Goal: Find specific page/section: Find specific page/section

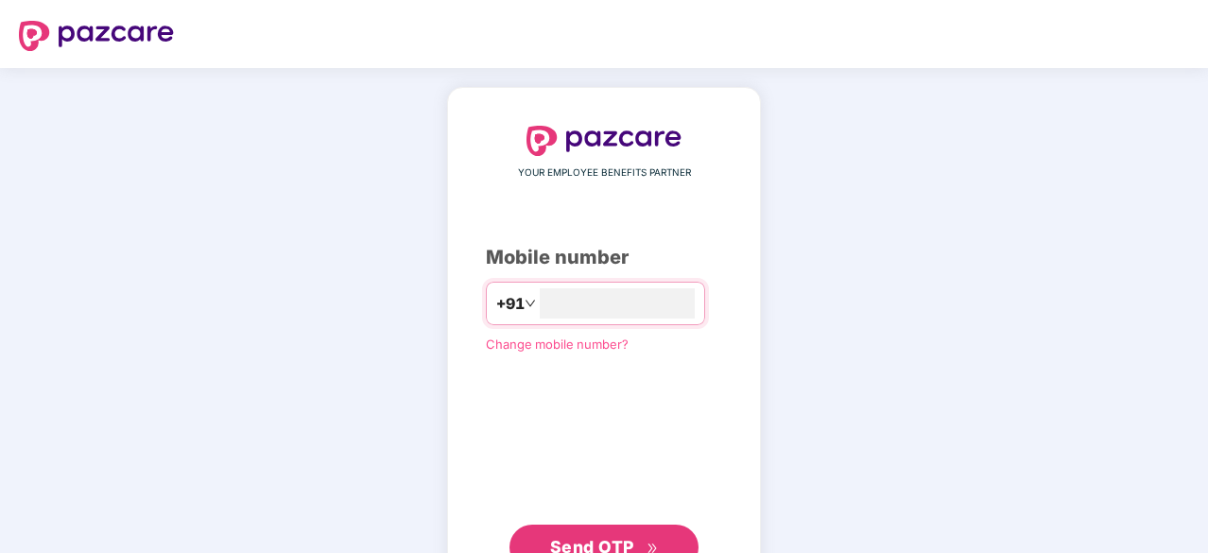
type input "**********"
click at [619, 532] on span "Send OTP" at bounding box center [604, 545] width 109 height 26
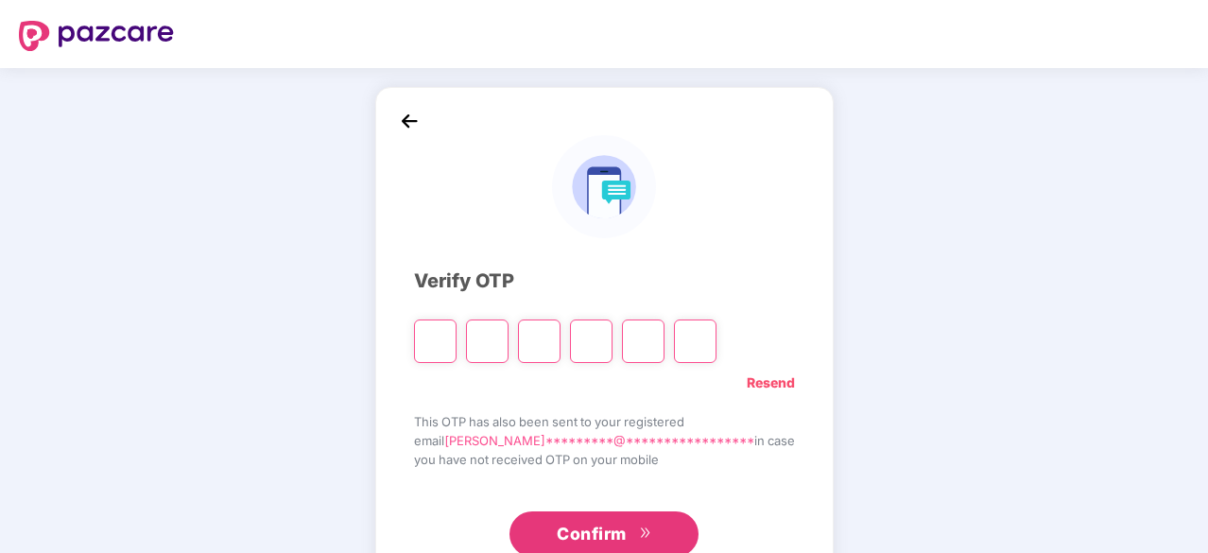
type input "*"
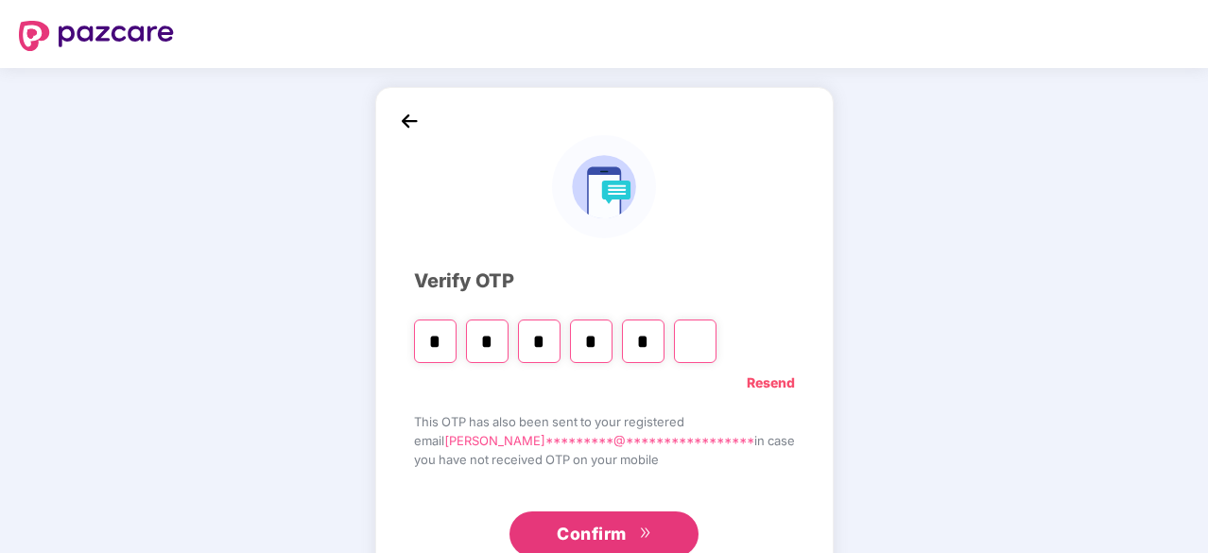
type input "*"
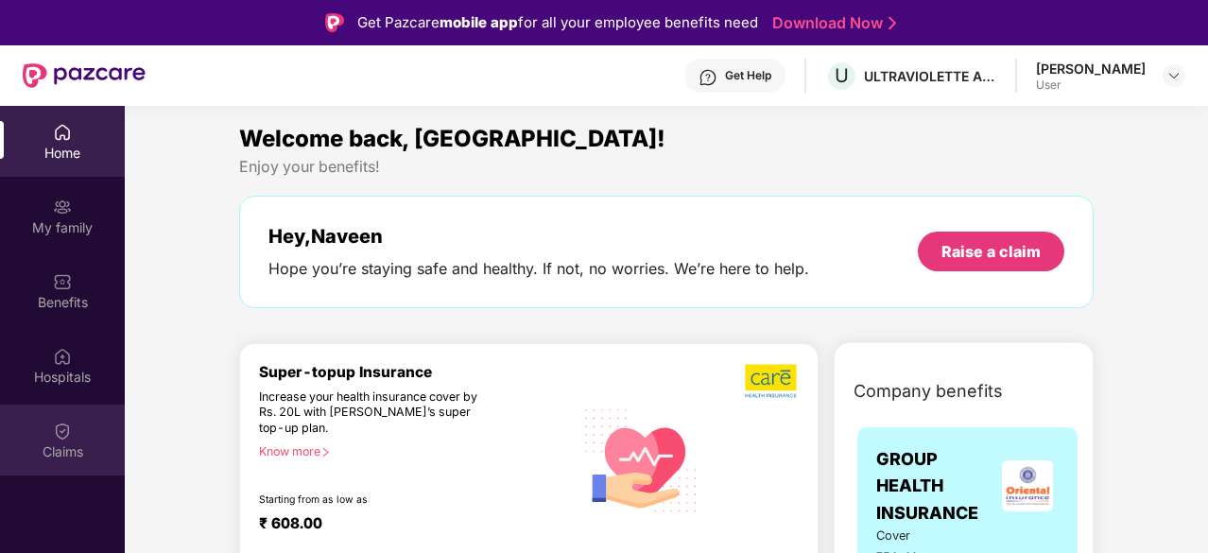
click at [60, 454] on div "Claims" at bounding box center [62, 451] width 125 height 19
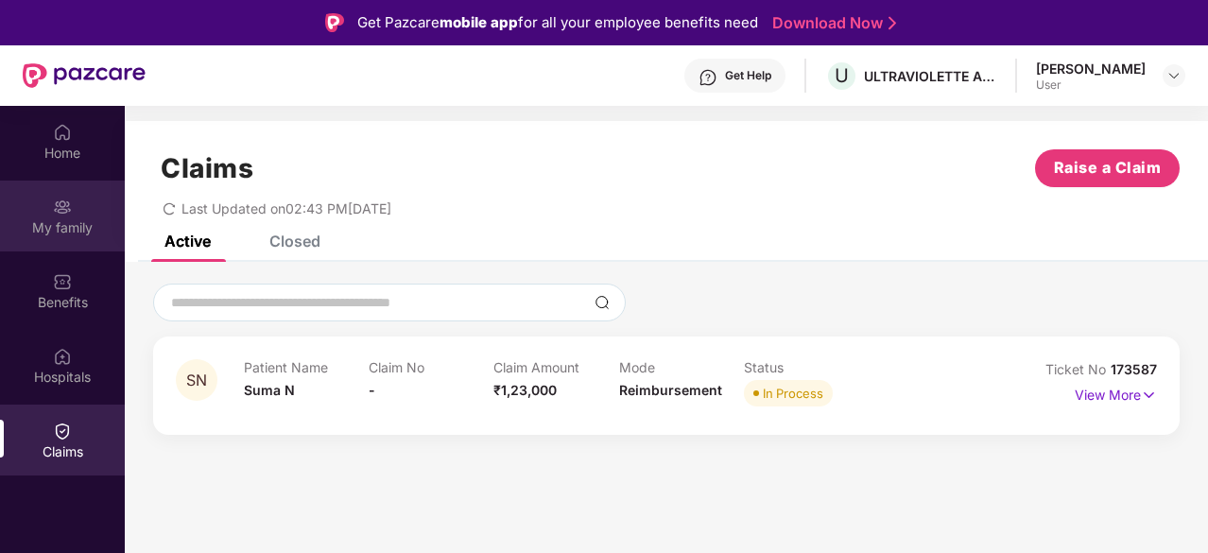
click at [77, 214] on div "My family" at bounding box center [62, 215] width 125 height 71
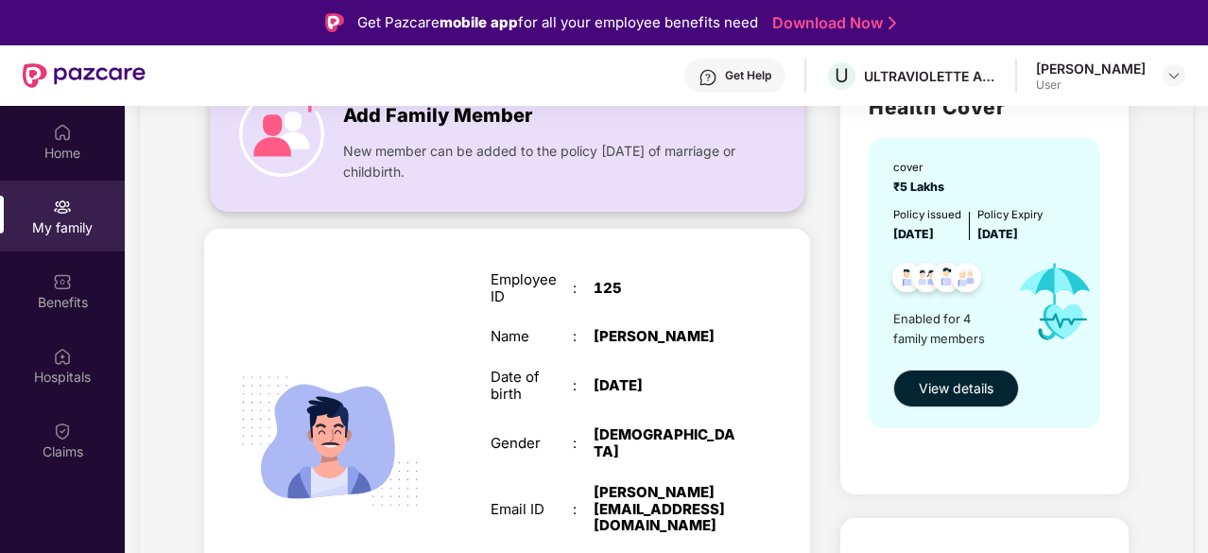
scroll to position [174, 0]
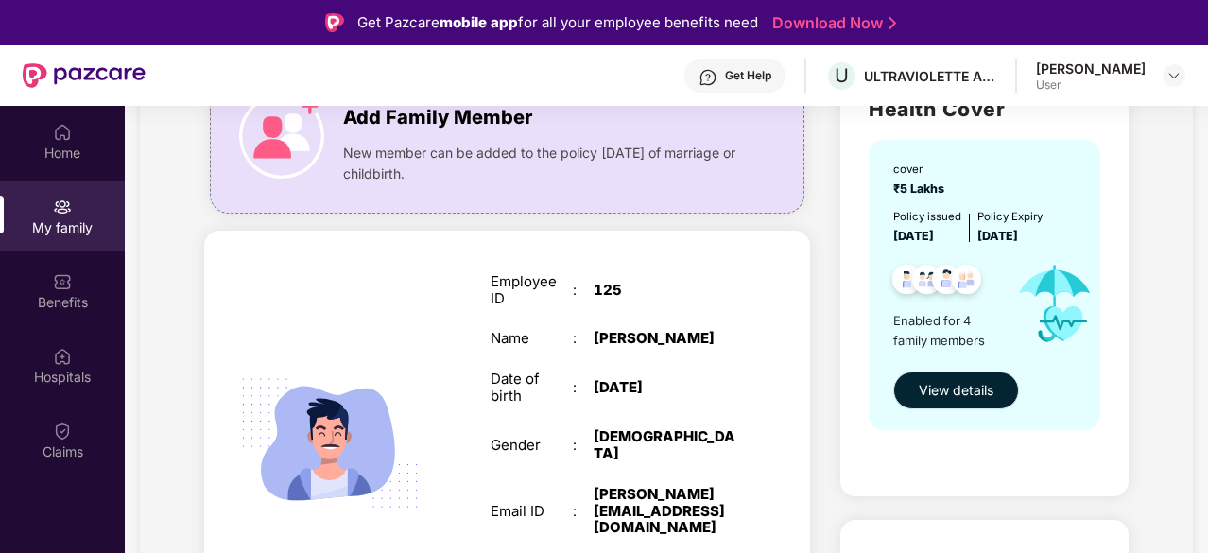
click at [931, 381] on span "View details" at bounding box center [955, 390] width 75 height 21
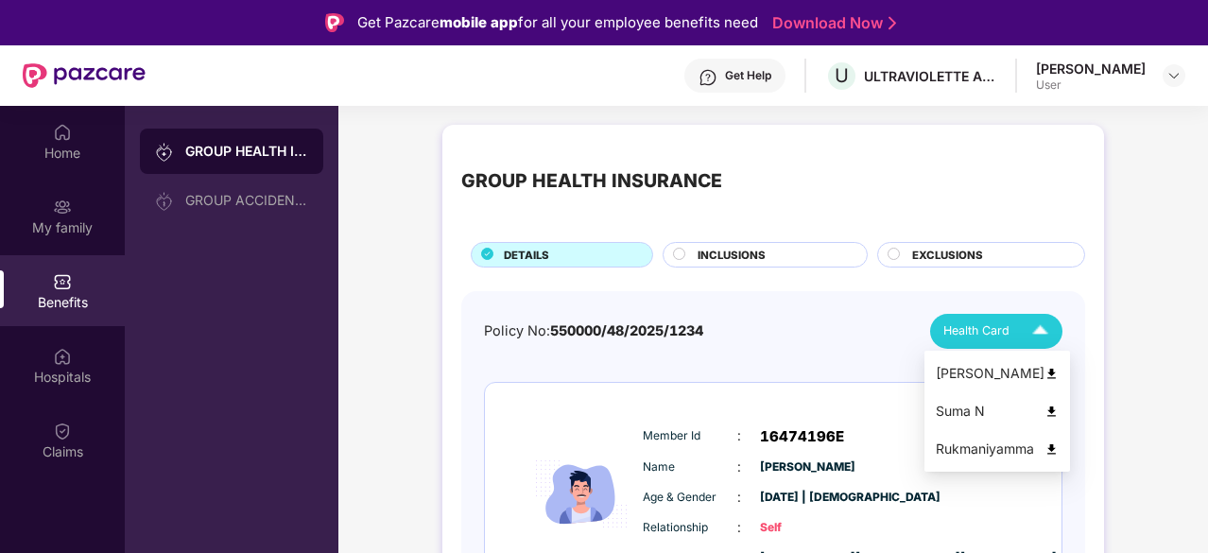
click at [1002, 322] on span "Health Card" at bounding box center [976, 330] width 66 height 19
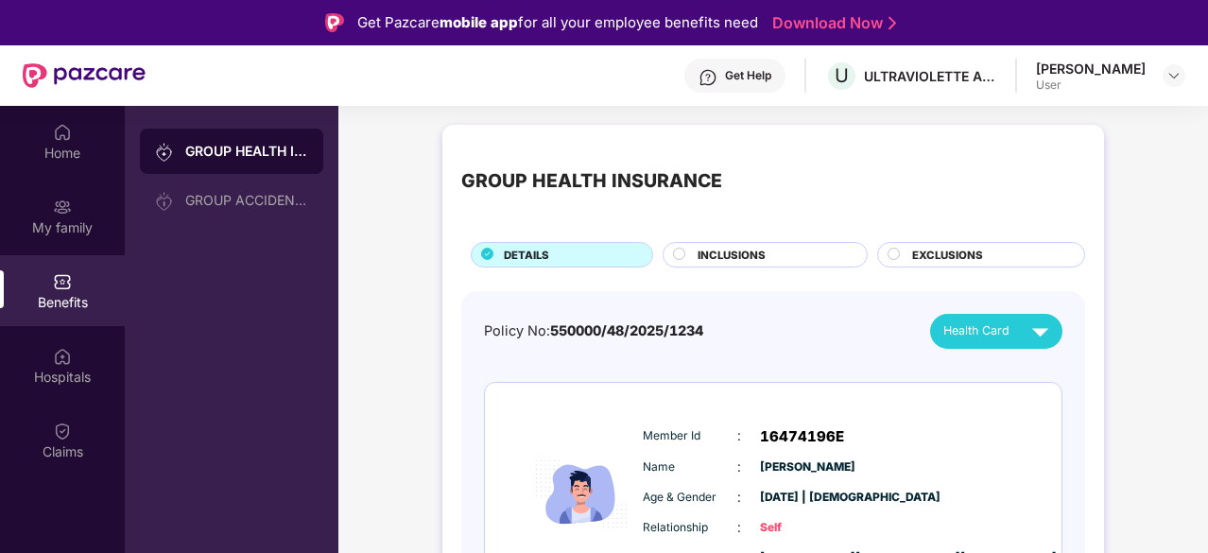
click at [782, 318] on div "Policy No: 550000/48/2025/1234 Health Card" at bounding box center [773, 331] width 578 height 35
click at [70, 146] on div "Home" at bounding box center [62, 153] width 125 height 19
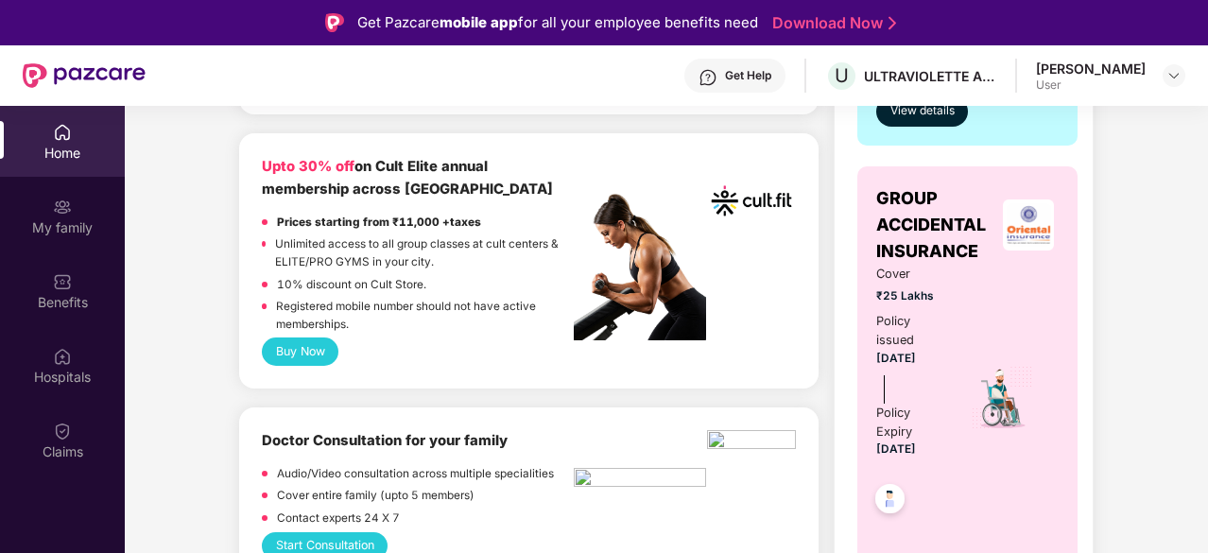
scroll to position [779, 0]
